Goal: Task Accomplishment & Management: Use online tool/utility

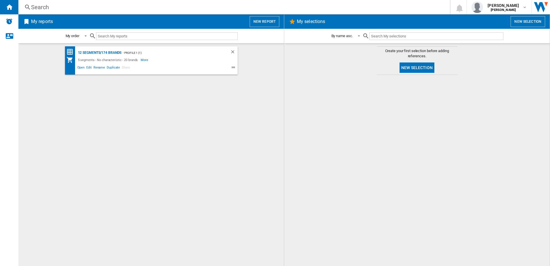
click at [271, 20] on button "New report" at bounding box center [265, 21] width 30 height 11
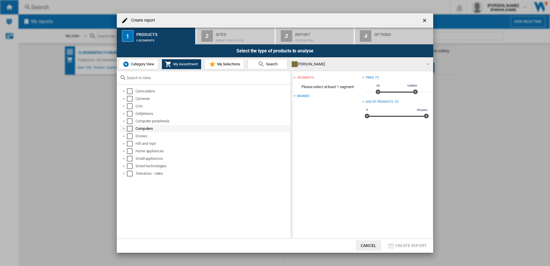
click at [129, 129] on div "Select" at bounding box center [130, 129] width 6 height 6
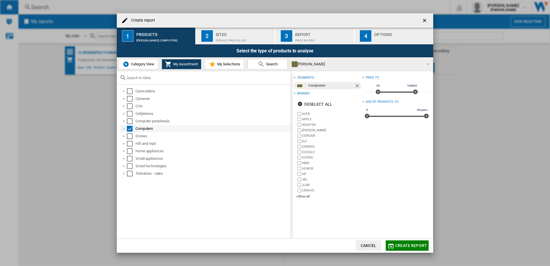
click at [125, 129] on div at bounding box center [124, 129] width 6 height 6
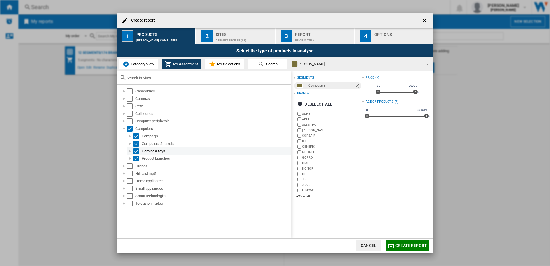
click at [136, 151] on div "Select" at bounding box center [136, 151] width 6 height 6
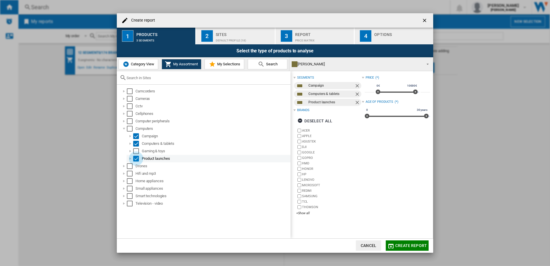
click at [136, 158] on div "Select" at bounding box center [136, 159] width 6 height 6
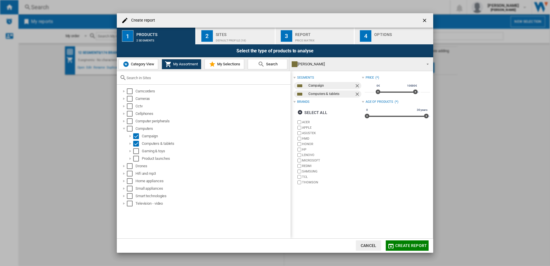
click at [299, 131] on label "ASUSTEK" at bounding box center [328, 132] width 65 height 5
click at [300, 147] on label "HP" at bounding box center [328, 149] width 65 height 5
click at [300, 153] on label "LENOVO" at bounding box center [328, 154] width 65 height 5
click at [299, 159] on label "MICROSOFT" at bounding box center [328, 160] width 65 height 5
click at [416, 246] on span "Create report" at bounding box center [411, 245] width 32 height 5
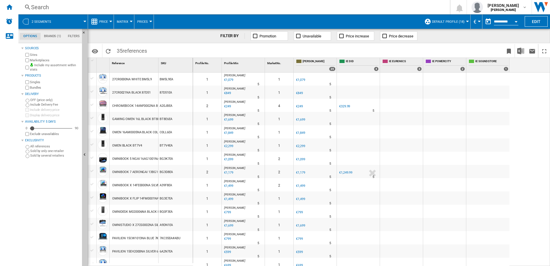
scroll to position [277, 0]
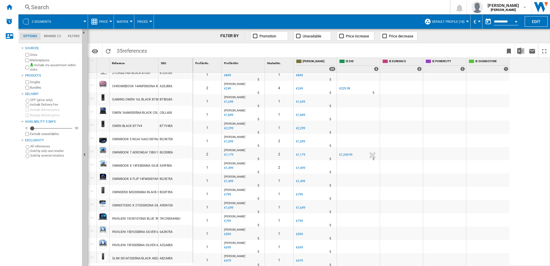
drag, startPoint x: 122, startPoint y: 152, endPoint x: 116, endPoint y: 154, distance: 5.8
click at [119, 153] on div "OMNIBOOK 7 AERONGAI 13BG1003NA SILVER BG3D8" at bounding box center [150, 152] width 76 height 13
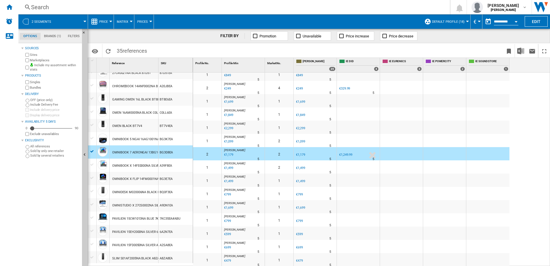
click at [346, 153] on div "€1,249.99" at bounding box center [345, 155] width 13 height 4
click at [91, 151] on div at bounding box center [92, 151] width 6 height 5
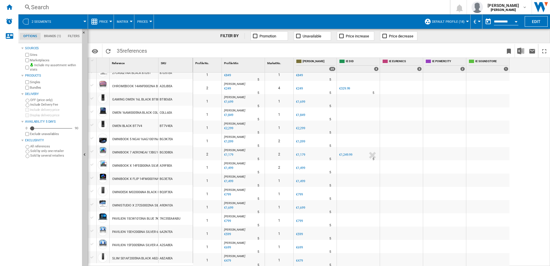
click at [347, 156] on div "€1,249.99" at bounding box center [345, 155] width 13 height 4
click at [297, 154] on div "€1,179" at bounding box center [300, 155] width 9 height 4
